Goal: Task Accomplishment & Management: Manage account settings

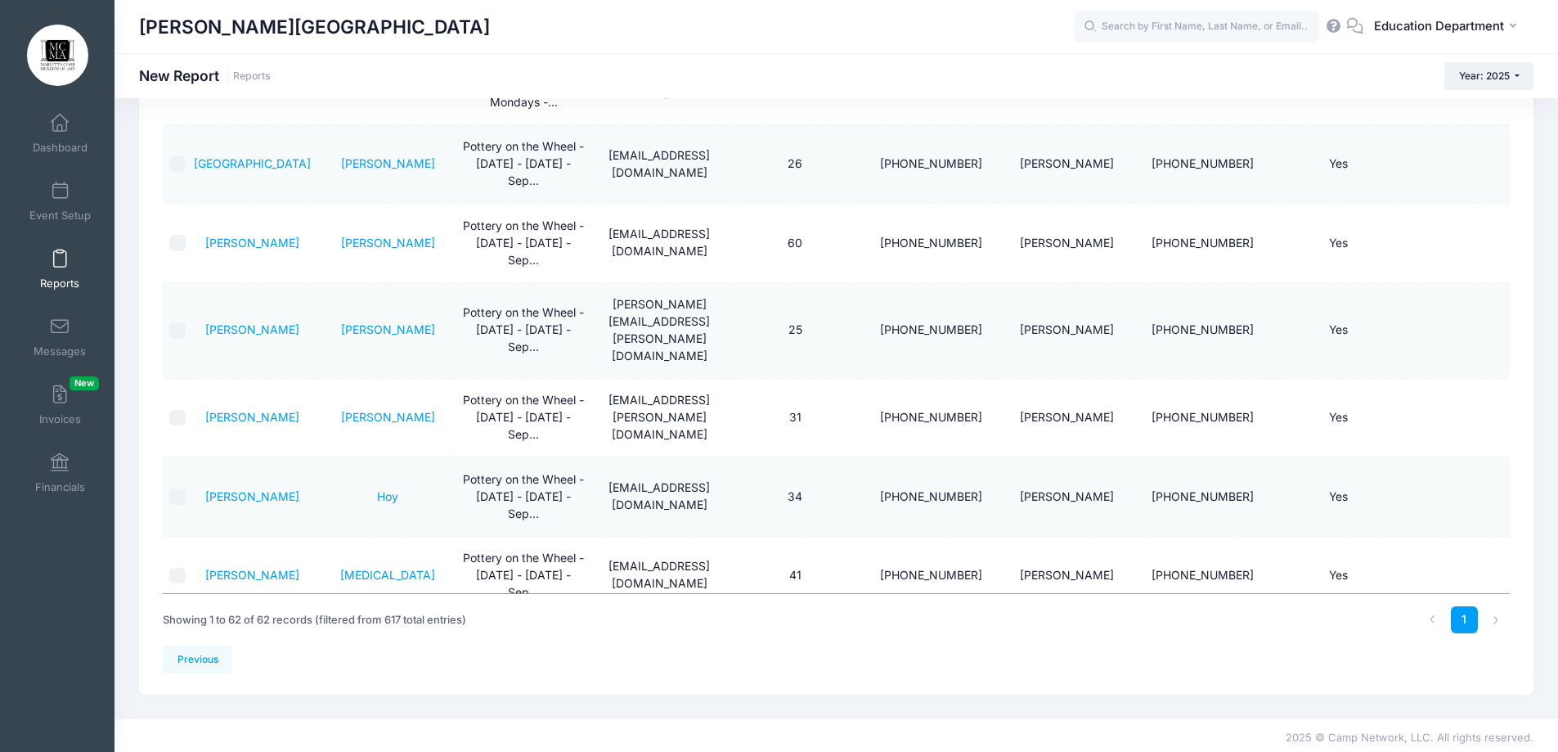
scroll to position [2388, 0]
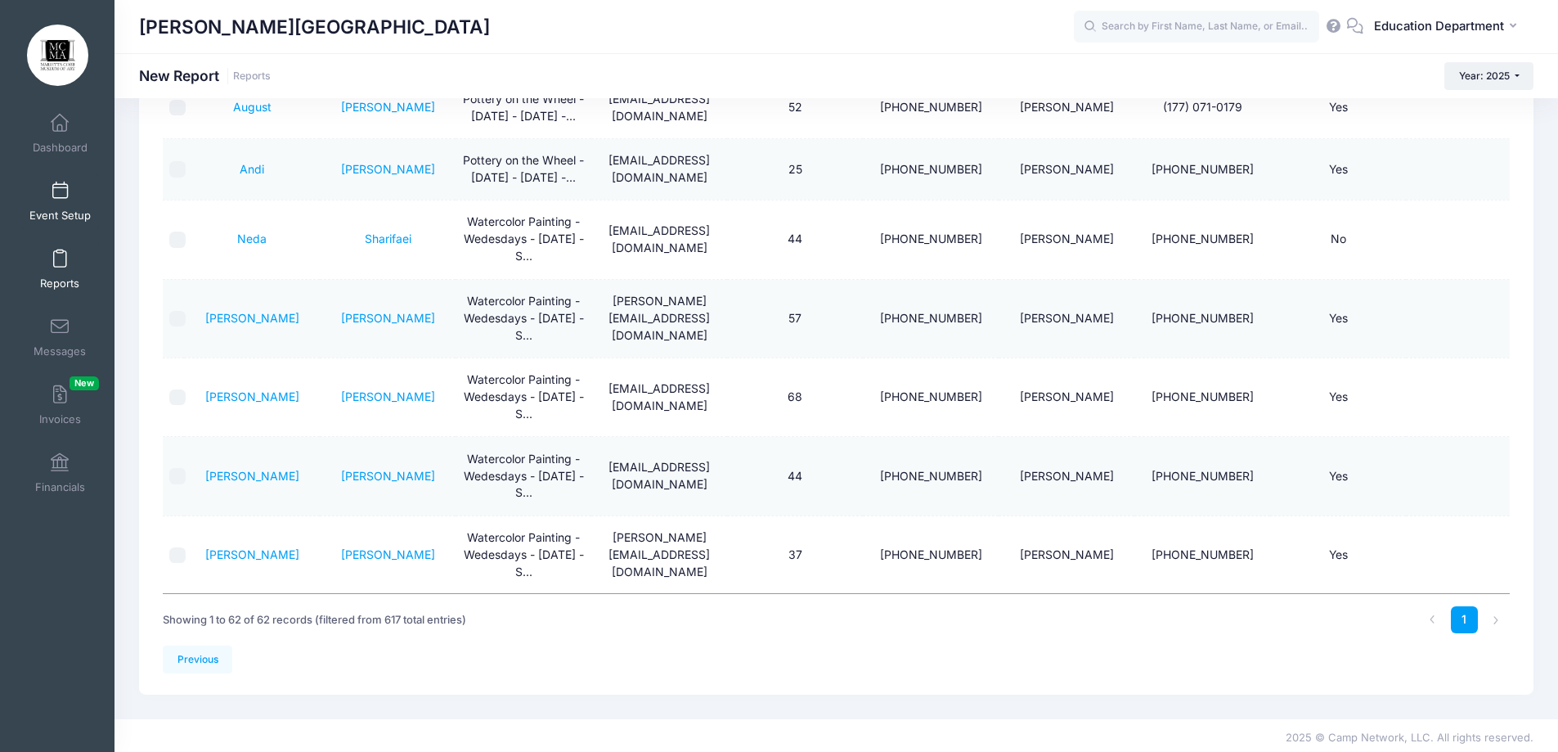
click at [33, 191] on link "Event Setup" at bounding box center [60, 201] width 78 height 57
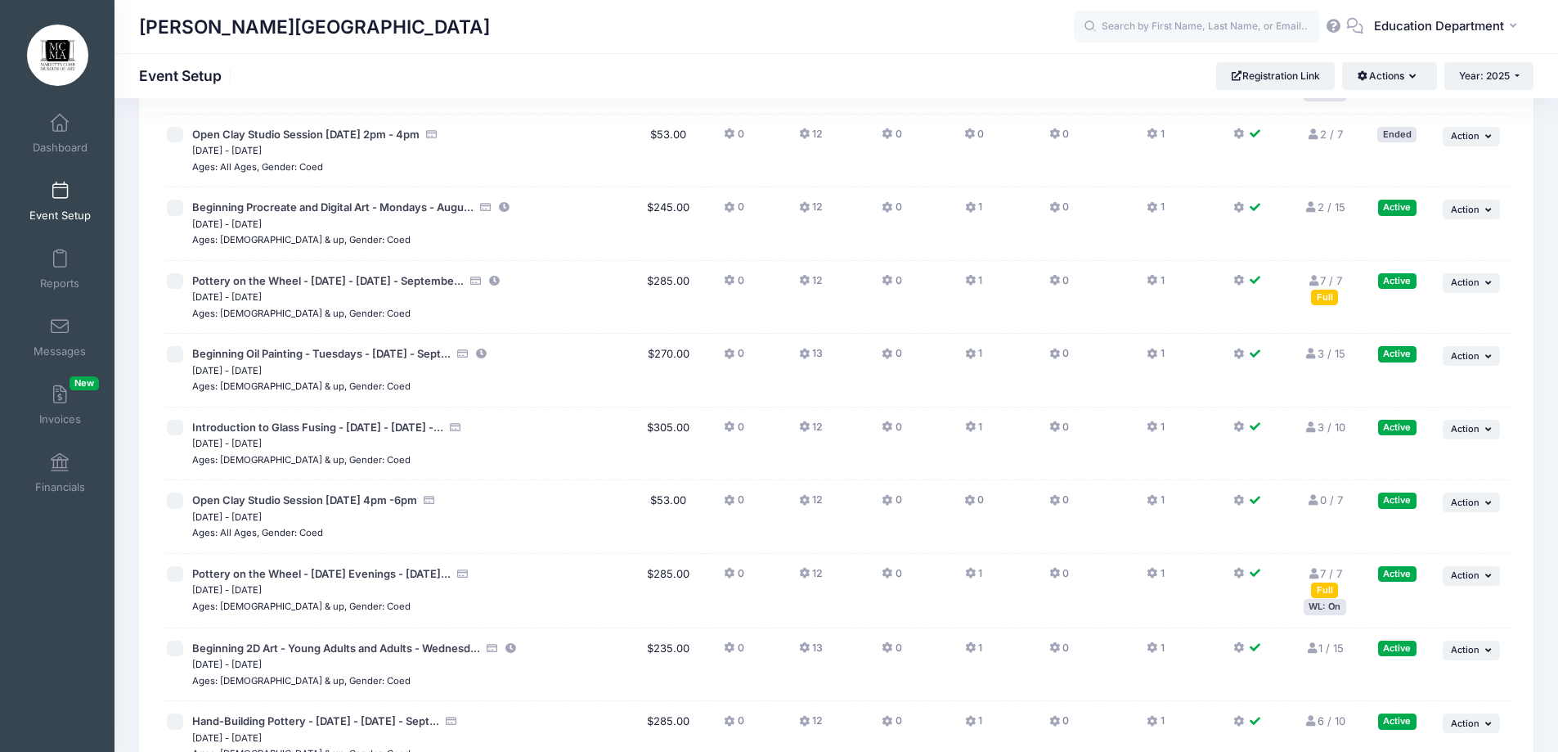
scroll to position [11515, 0]
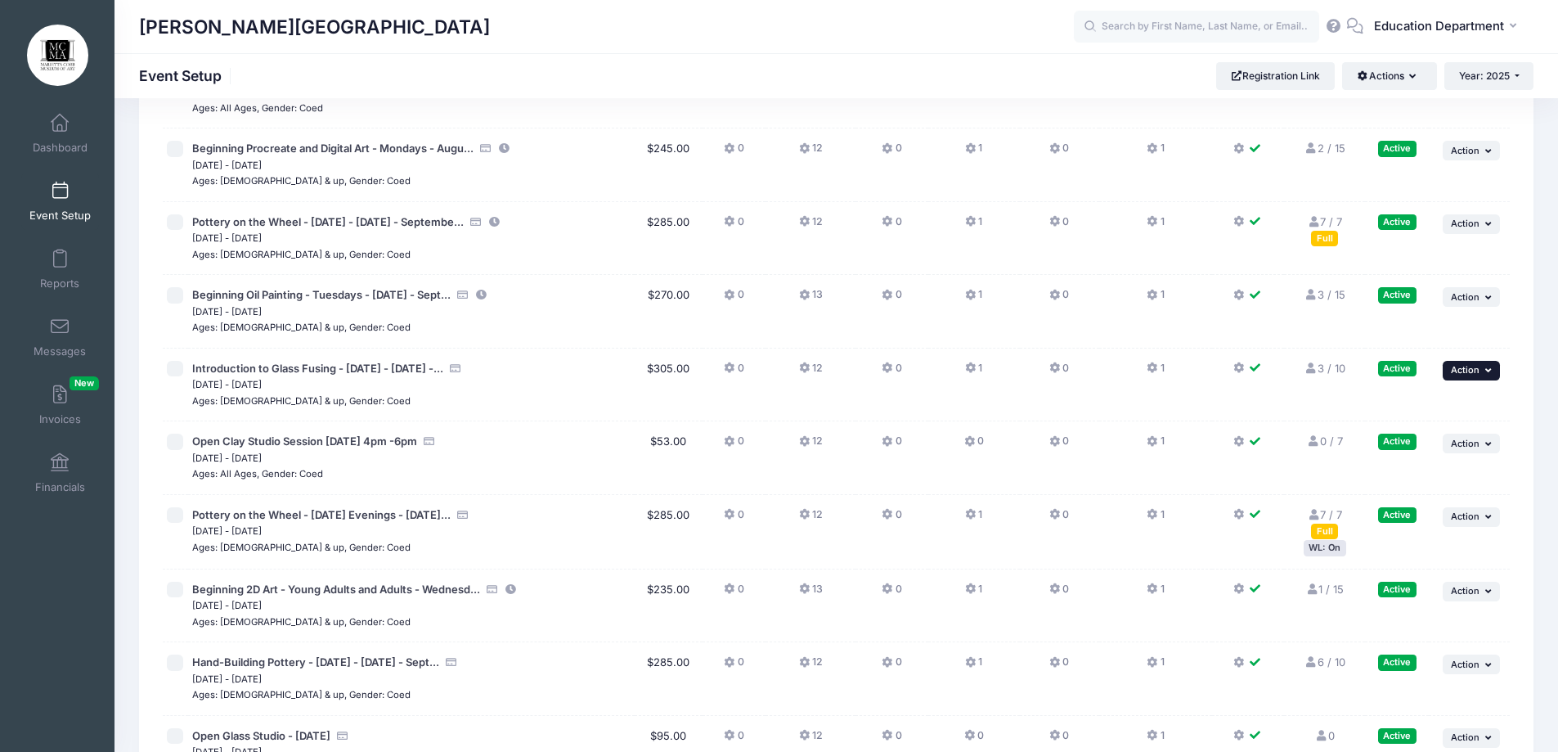
click at [1474, 368] on span "Action" at bounding box center [1465, 369] width 29 height 11
click at [1416, 432] on link "Edit Session" at bounding box center [1418, 437] width 148 height 31
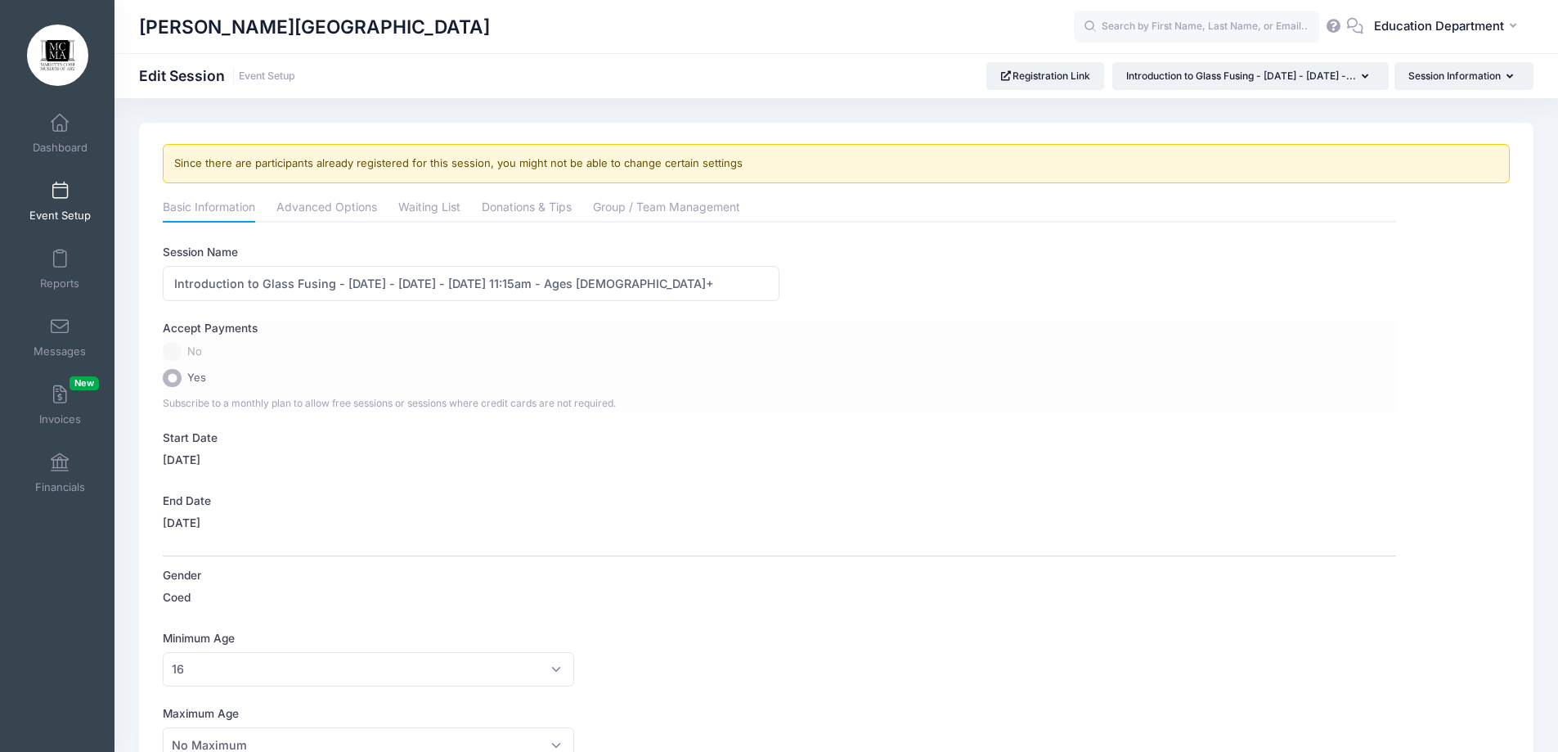
click at [554, 361] on div "Accept Payments No Yes Subscribe to a monthly plan to allow free sessions or se…" at bounding box center [779, 365] width 1233 height 91
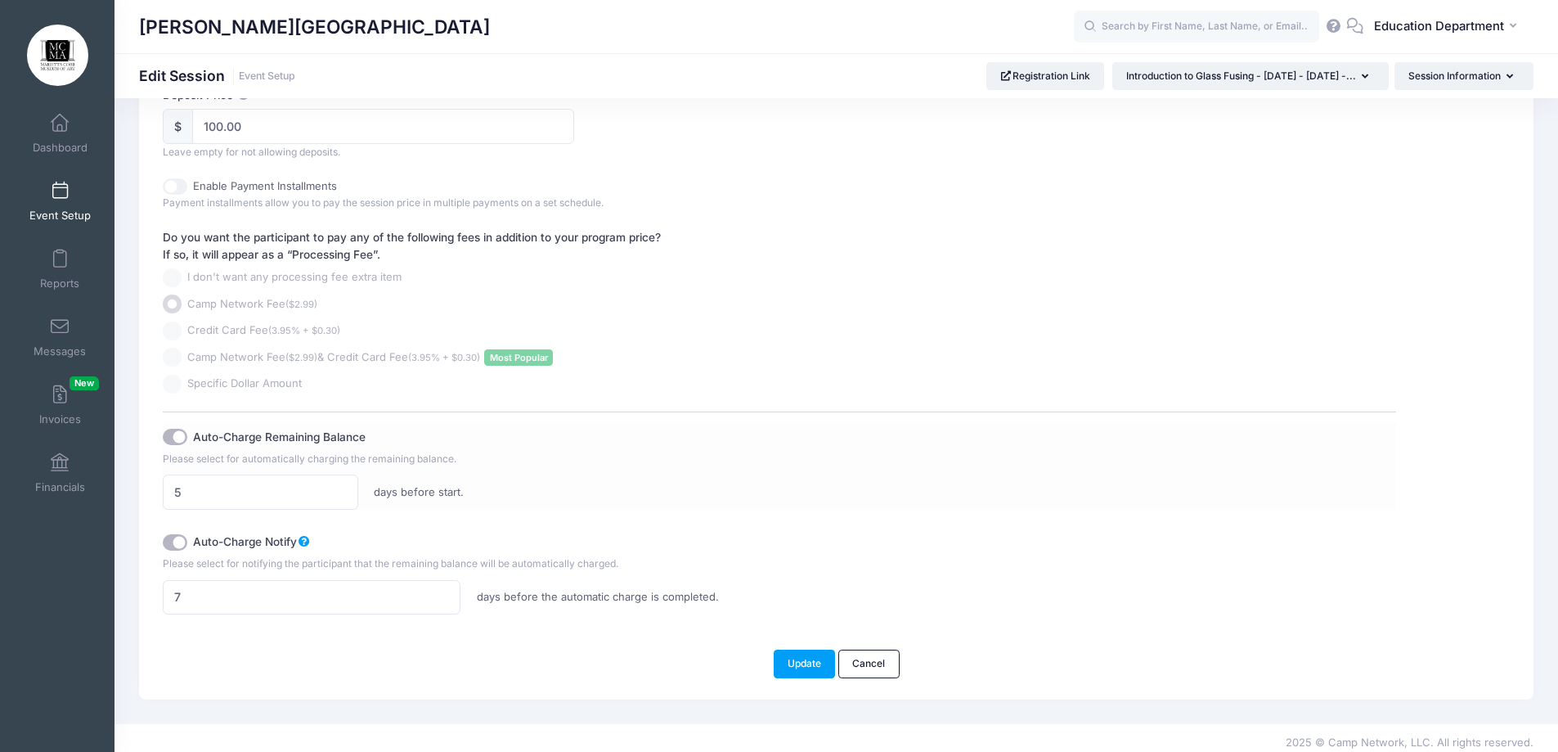
scroll to position [966, 0]
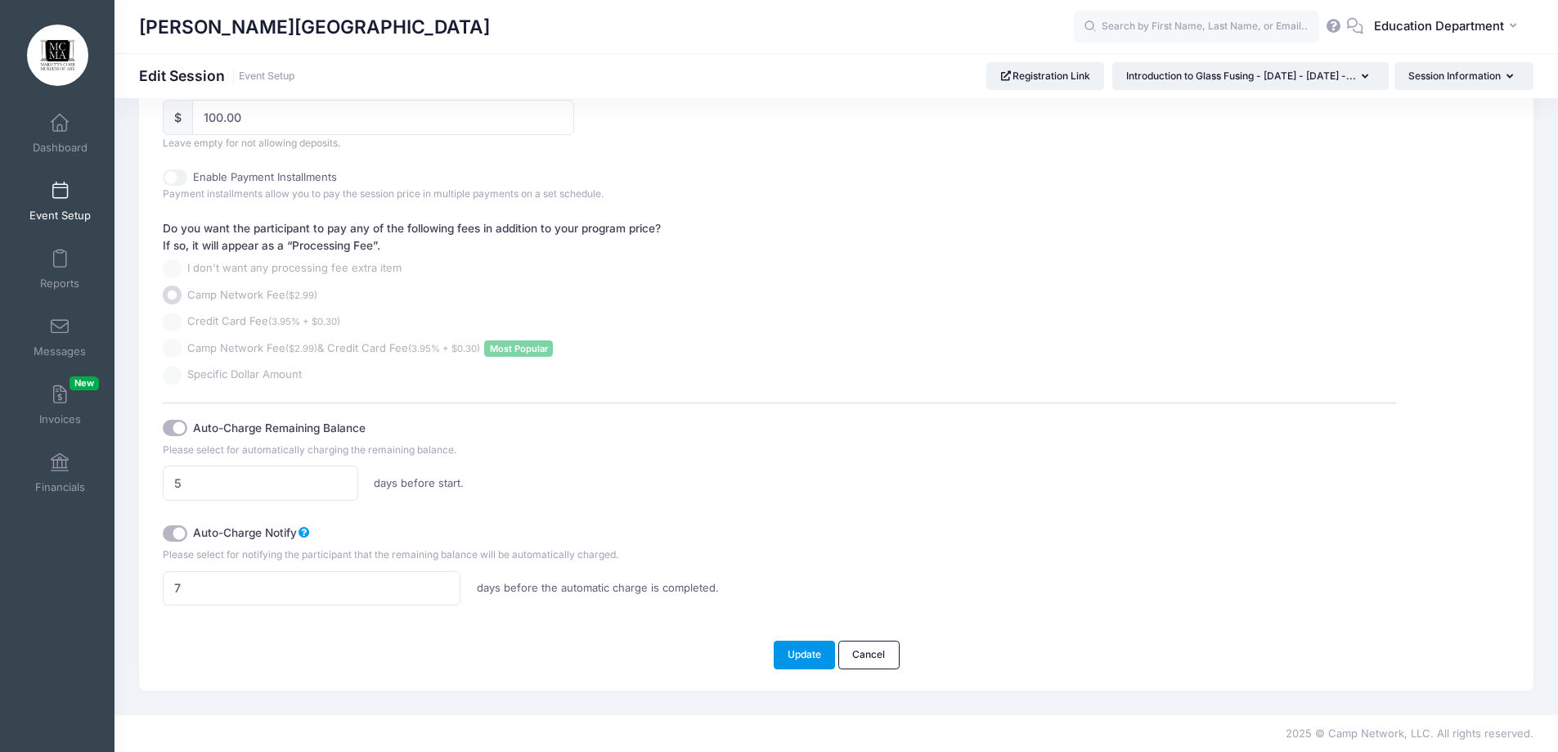
click at [792, 653] on button "Update" at bounding box center [805, 654] width 62 height 28
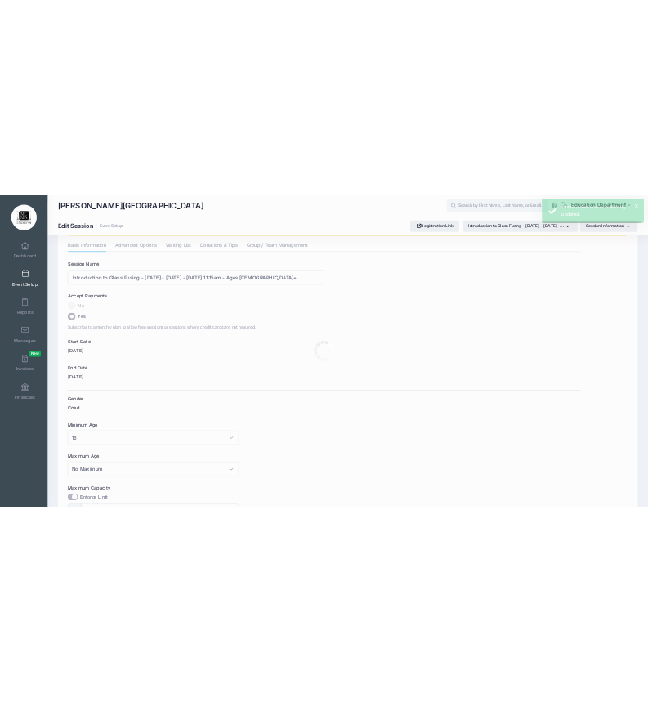
scroll to position [0, 0]
